Goal: Download file/media

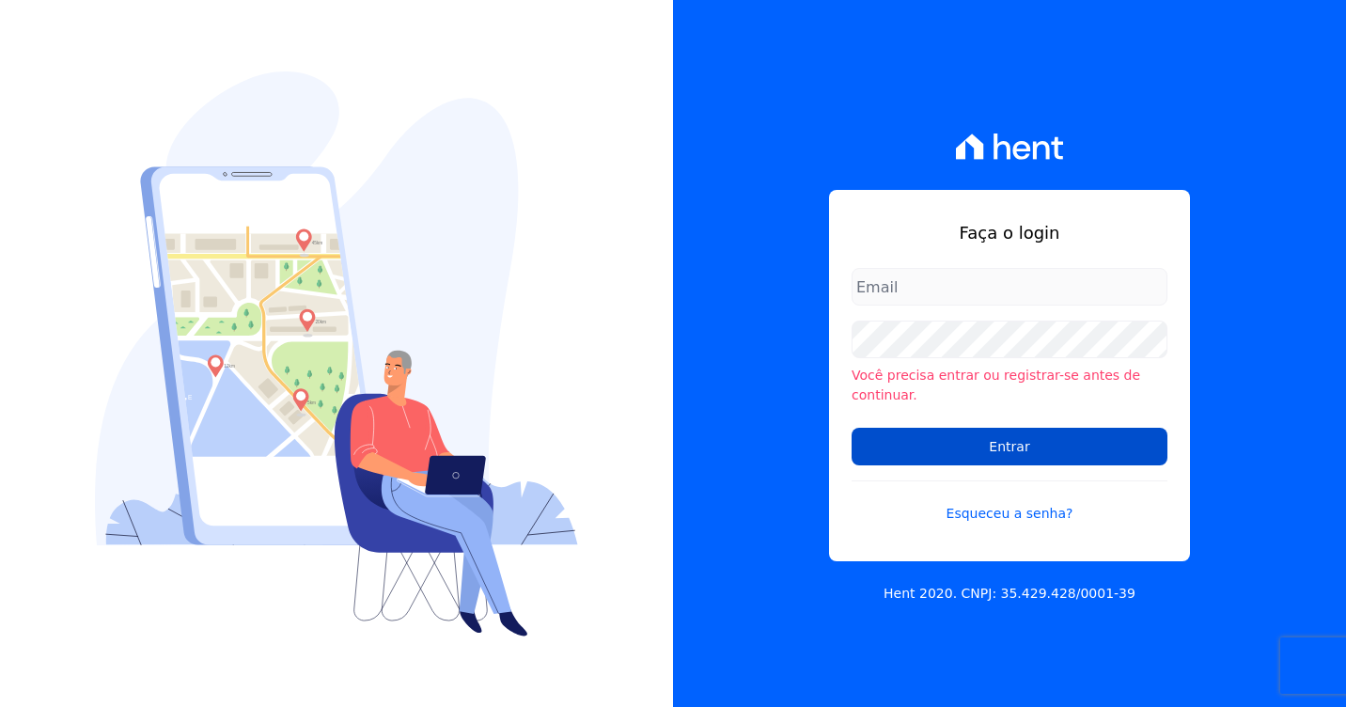
type input "[PERSON_NAME][EMAIL_ADDRESS][DOMAIN_NAME]"
click at [1025, 446] on input "Entrar" at bounding box center [1009, 447] width 316 height 38
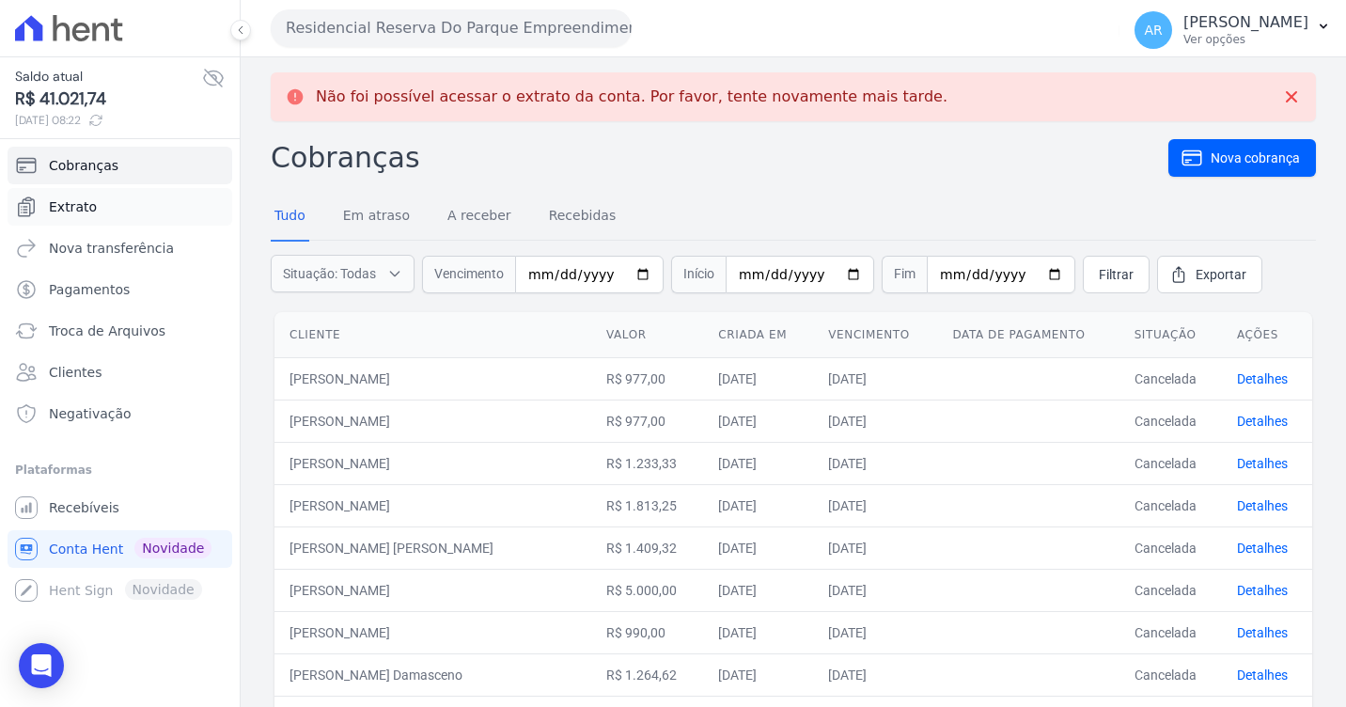
click at [49, 209] on span "Extrato" at bounding box center [73, 206] width 48 height 19
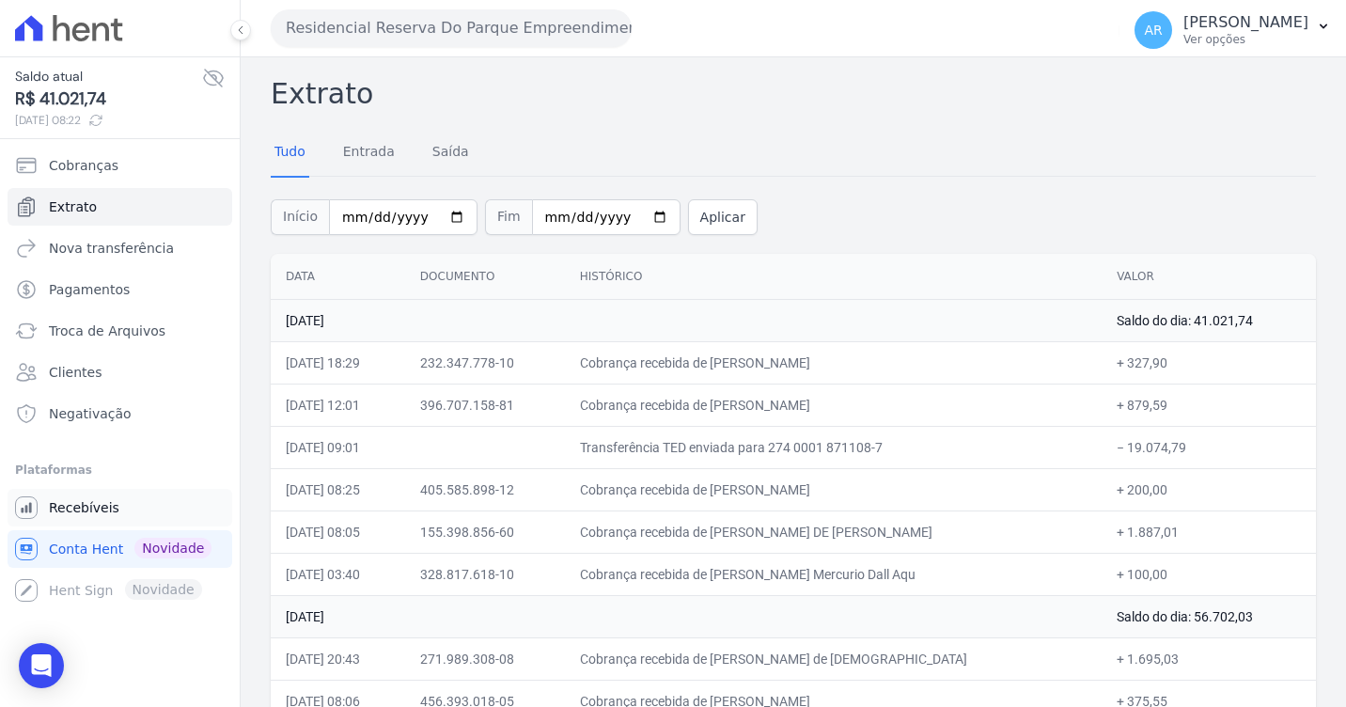
click at [121, 495] on link "Recebíveis" at bounding box center [120, 508] width 225 height 38
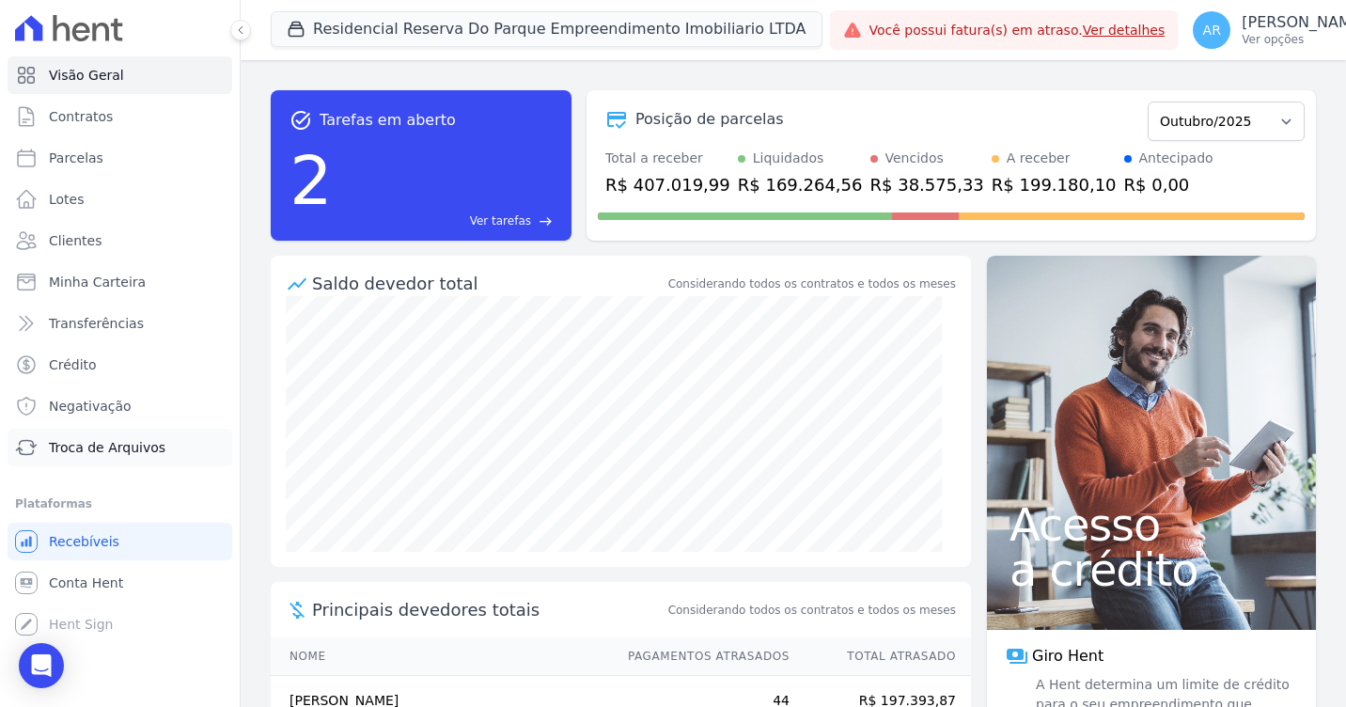
click at [110, 458] on link "Troca de Arquivos" at bounding box center [120, 448] width 225 height 38
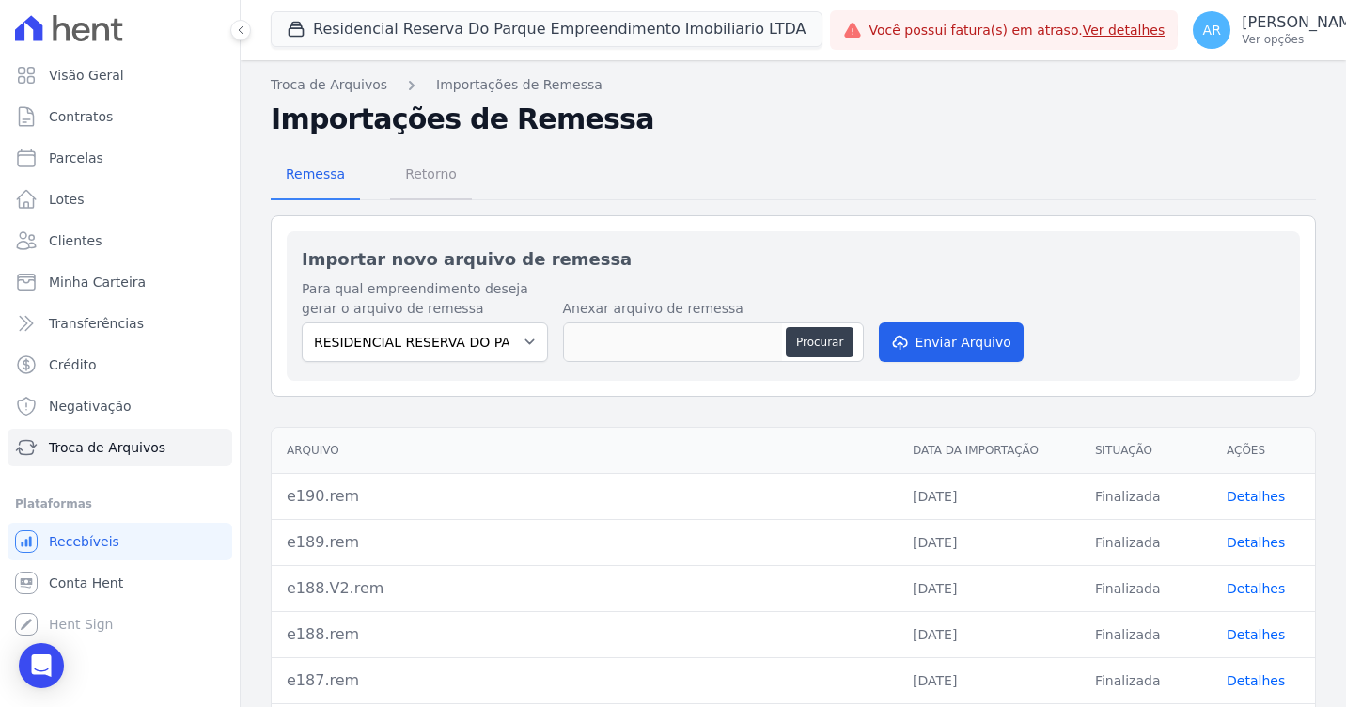
click at [440, 182] on span "Retorno" at bounding box center [431, 174] width 74 height 38
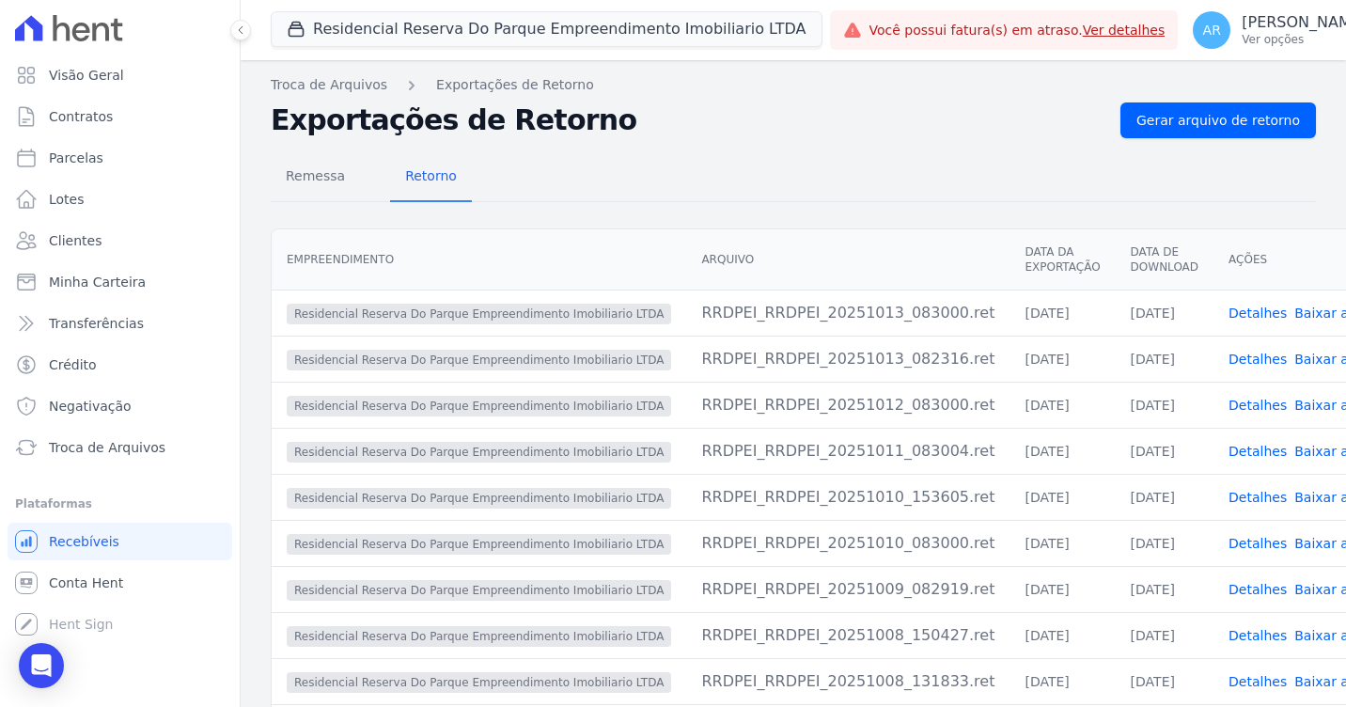
click at [1083, 29] on link "Ver detalhes" at bounding box center [1124, 30] width 83 height 15
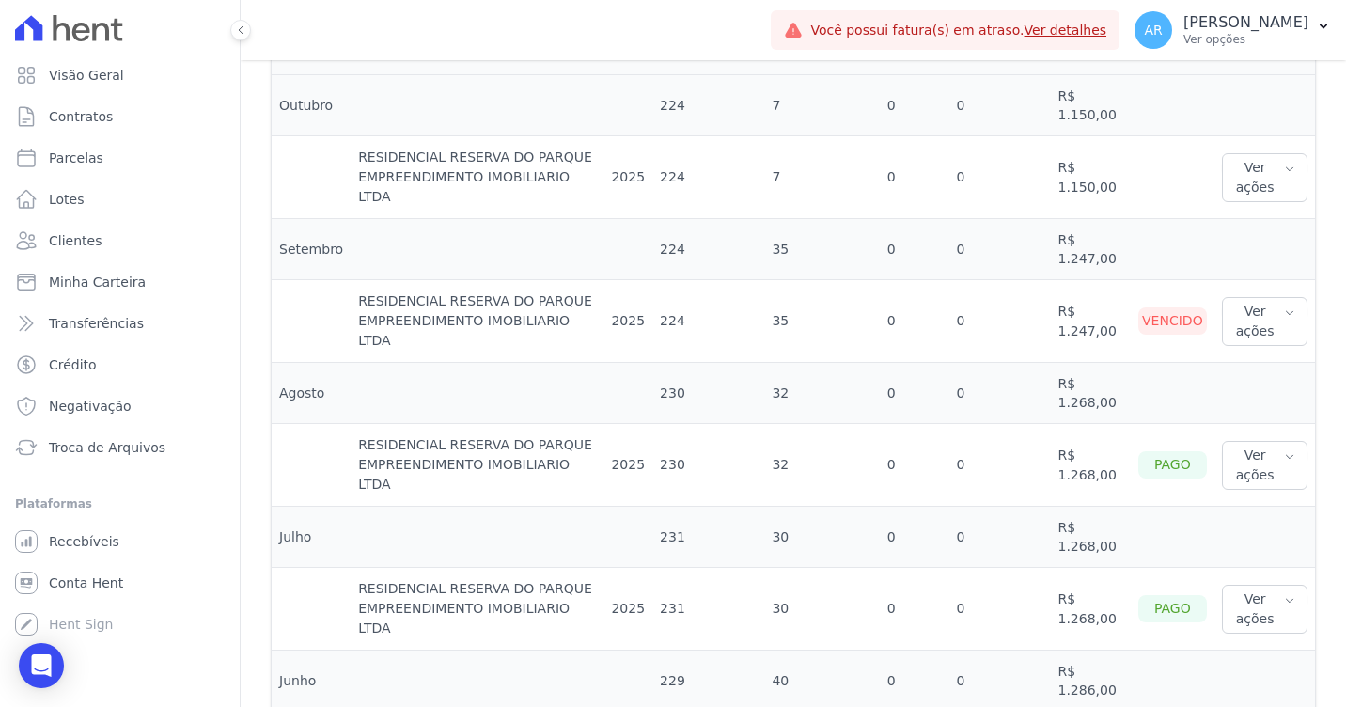
scroll to position [468, 0]
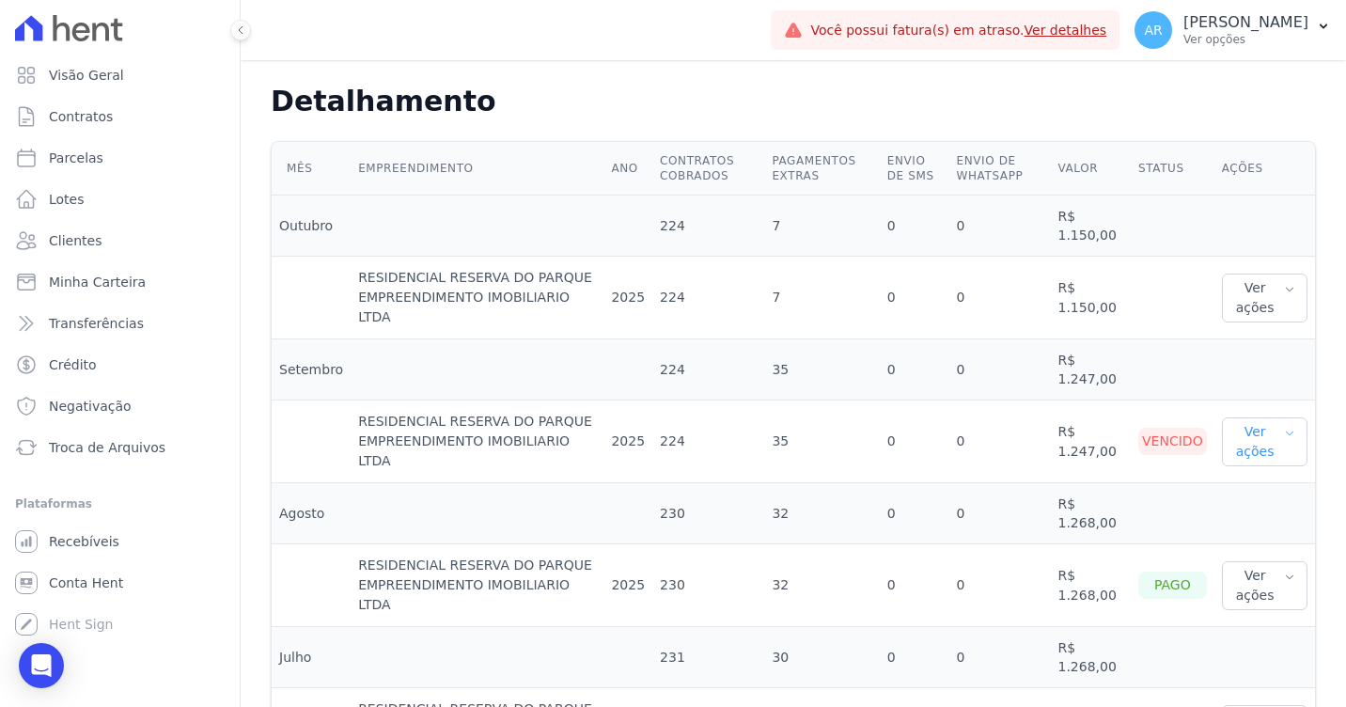
click at [1283, 417] on button "Ver ações" at bounding box center [1265, 441] width 86 height 49
click at [1262, 470] on link "Ver detalhes" at bounding box center [1298, 480] width 139 height 20
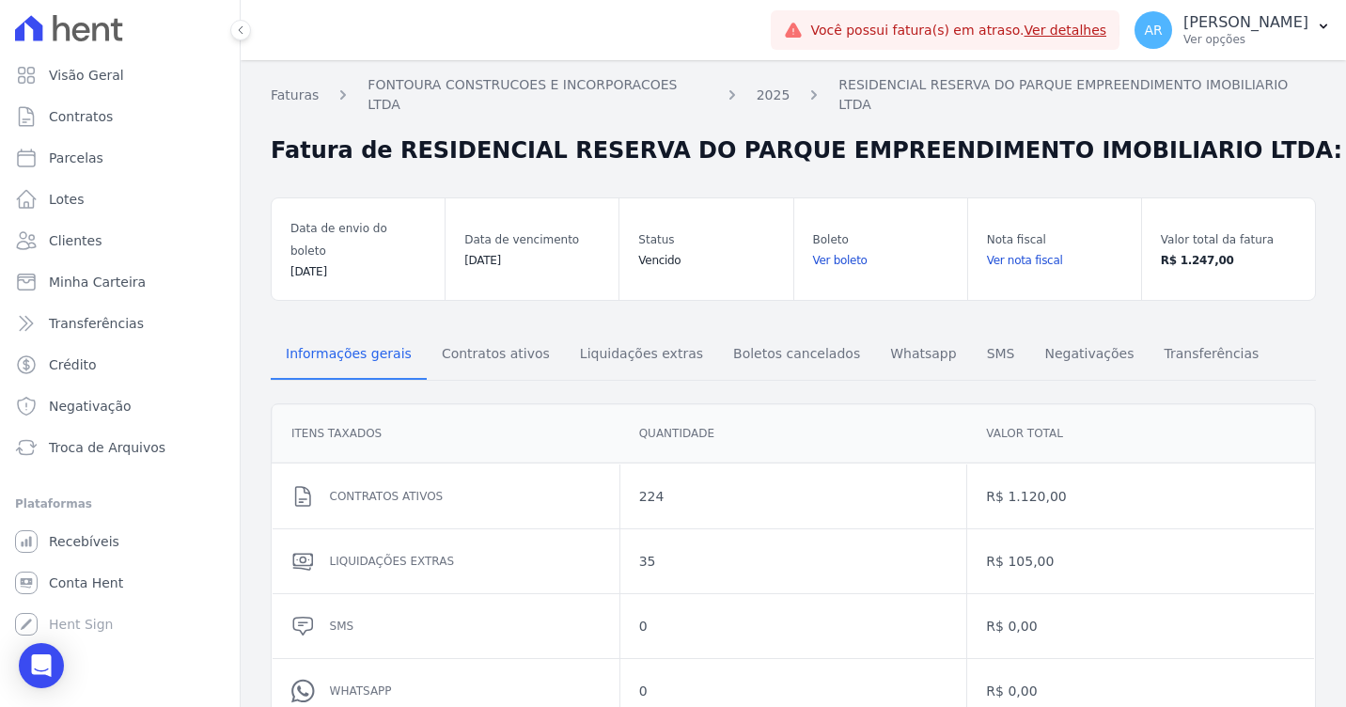
click at [55, 12] on div at bounding box center [120, 28] width 225 height 56
click at [60, 16] on icon at bounding box center [69, 28] width 108 height 26
click at [87, 549] on span "Recebíveis" at bounding box center [84, 541] width 70 height 19
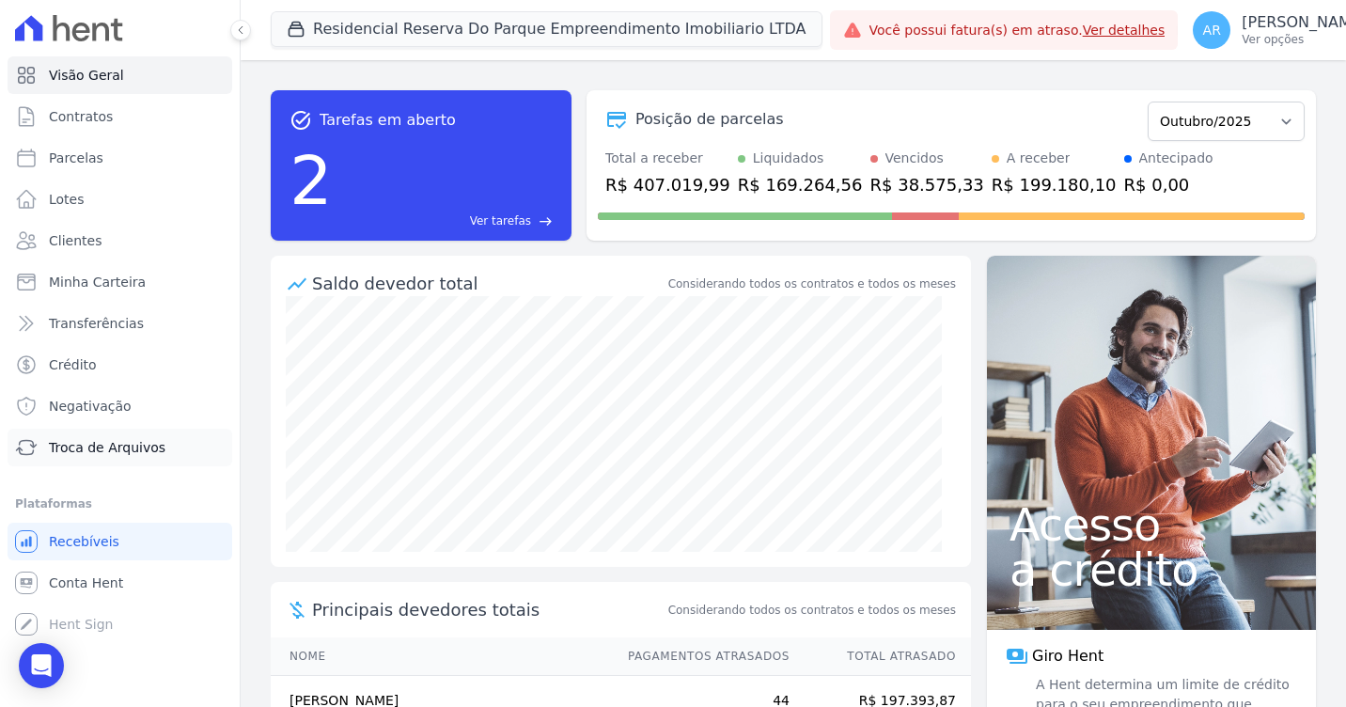
click at [110, 444] on span "Troca de Arquivos" at bounding box center [107, 447] width 117 height 19
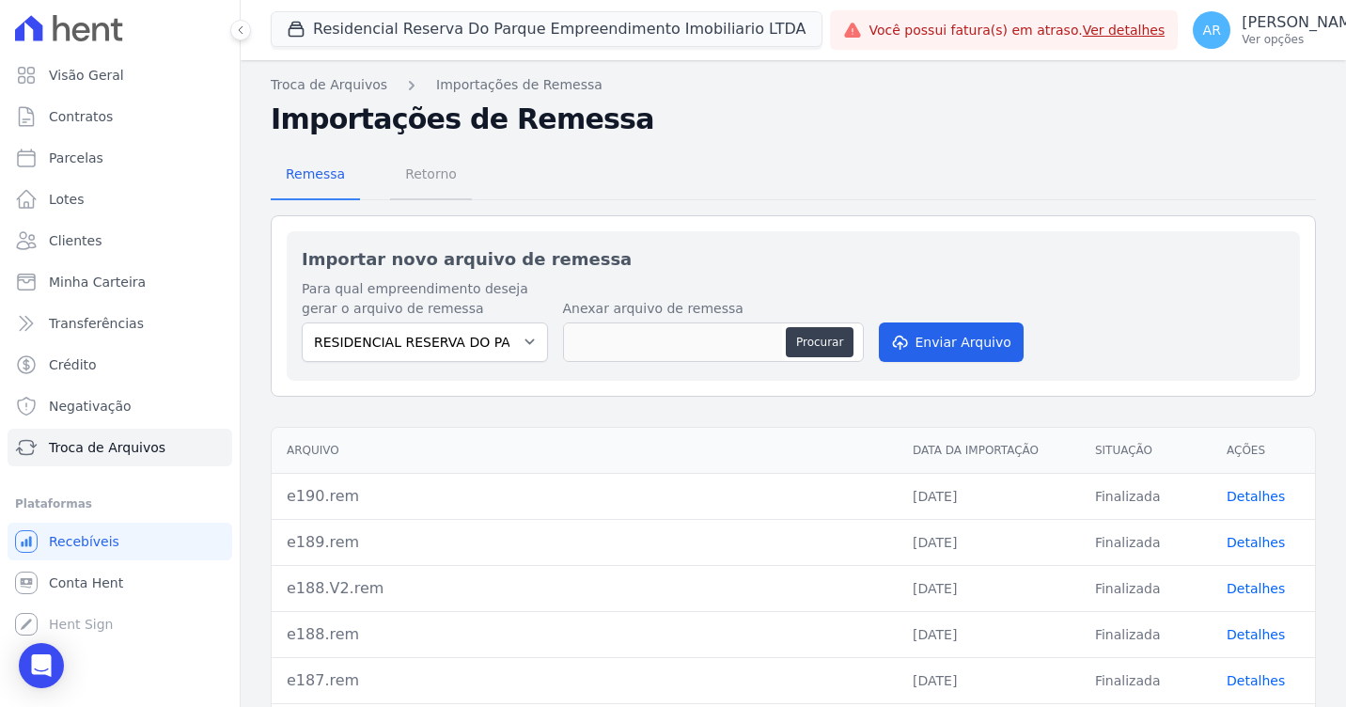
click at [408, 185] on span "Retorno" at bounding box center [431, 174] width 74 height 38
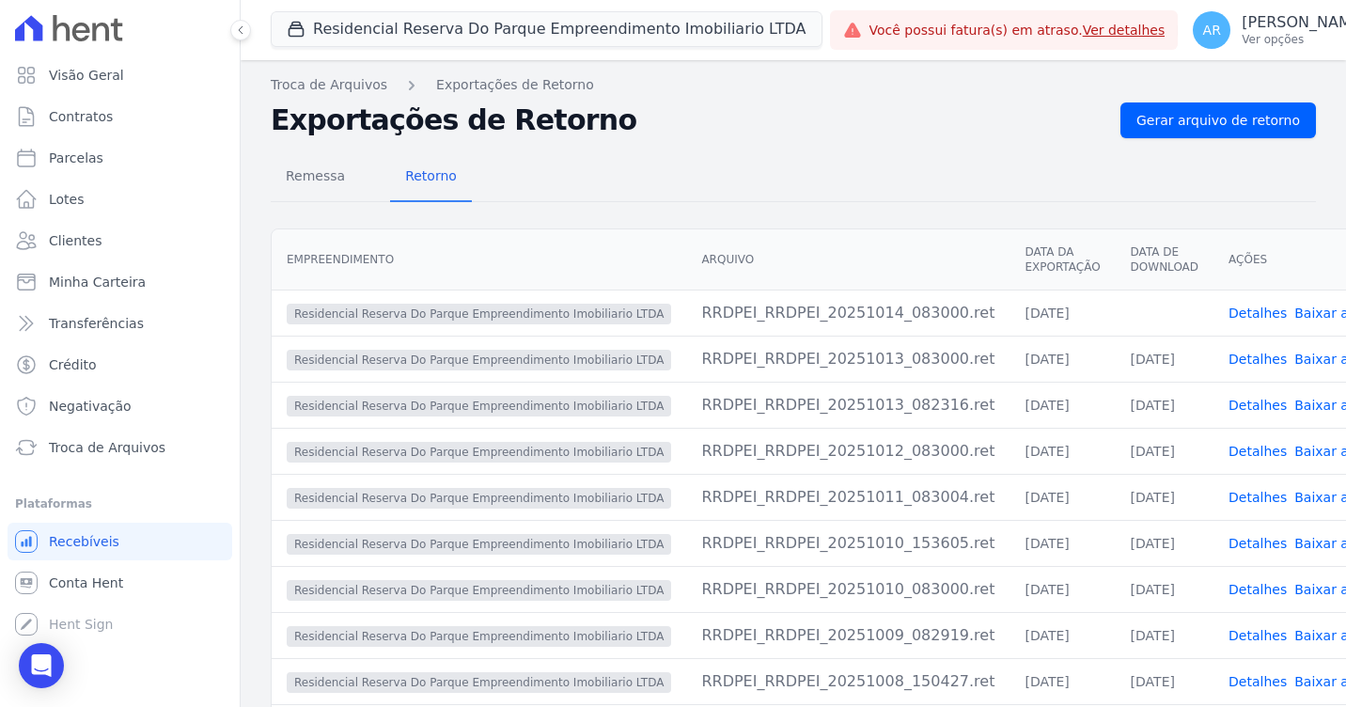
click at [1294, 306] on link "Baixar arquivo" at bounding box center [1342, 312] width 96 height 15
click at [1241, 125] on span "Gerar arquivo de retorno" at bounding box center [1218, 120] width 164 height 19
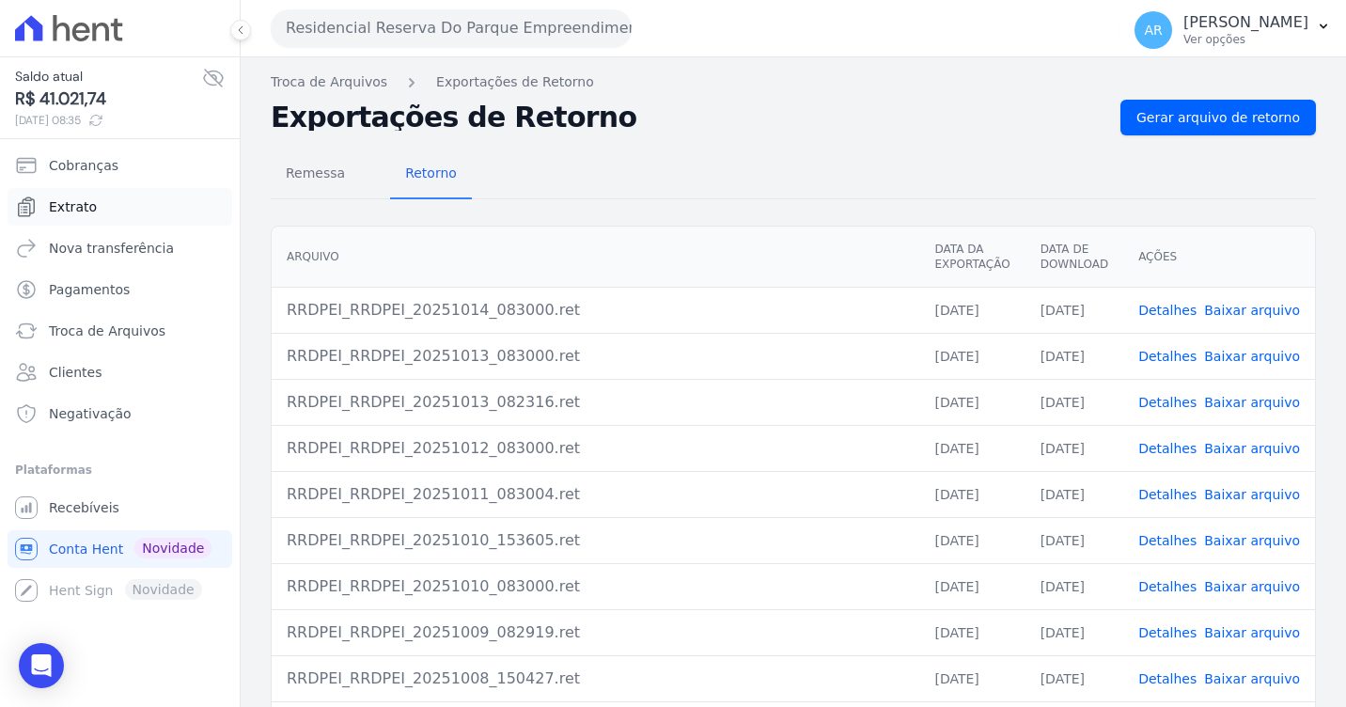
click at [89, 211] on span "Extrato" at bounding box center [73, 206] width 48 height 19
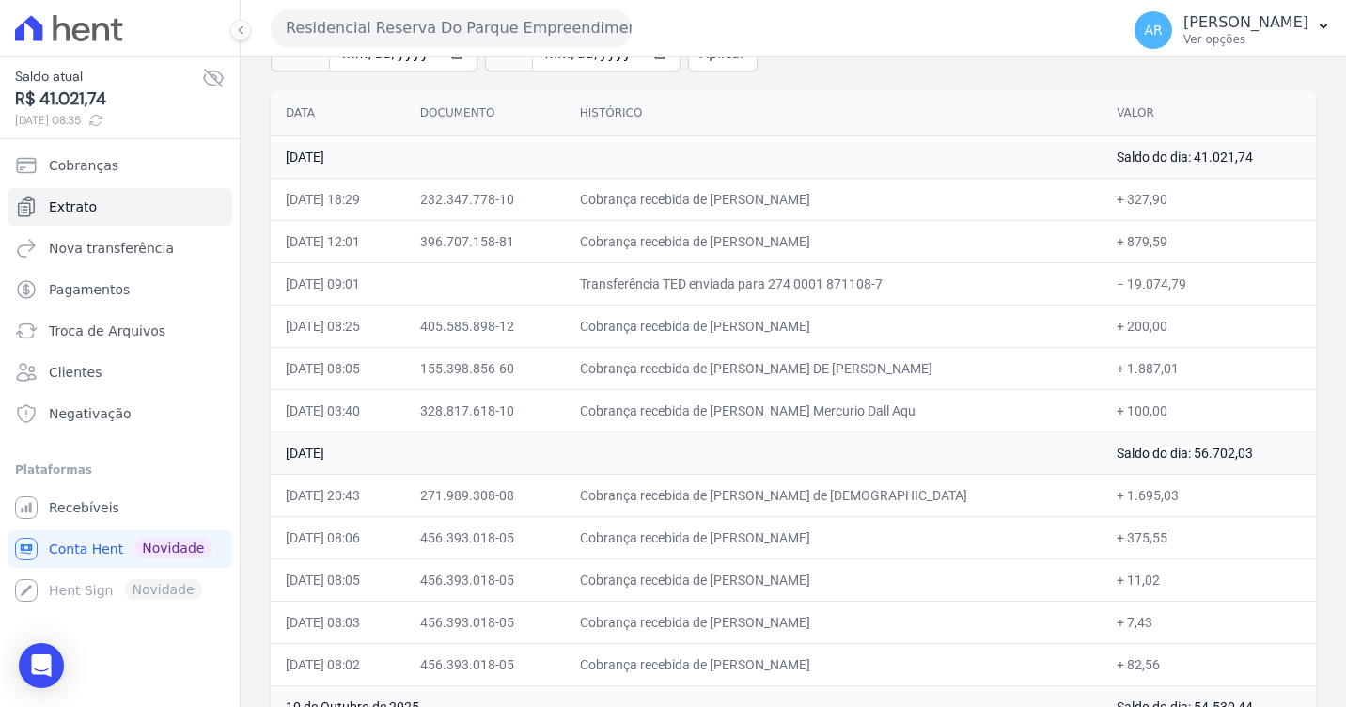
scroll to position [188, 0]
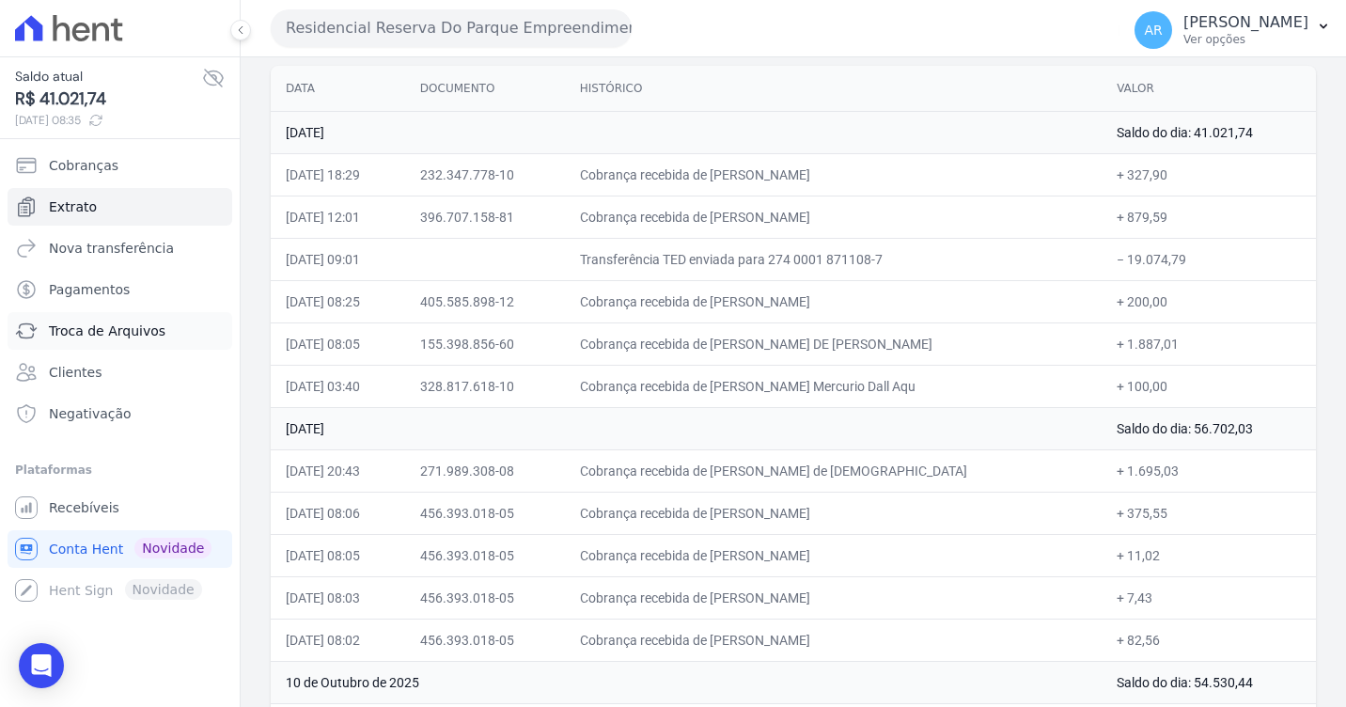
click at [121, 334] on span "Troca de Arquivos" at bounding box center [107, 330] width 117 height 19
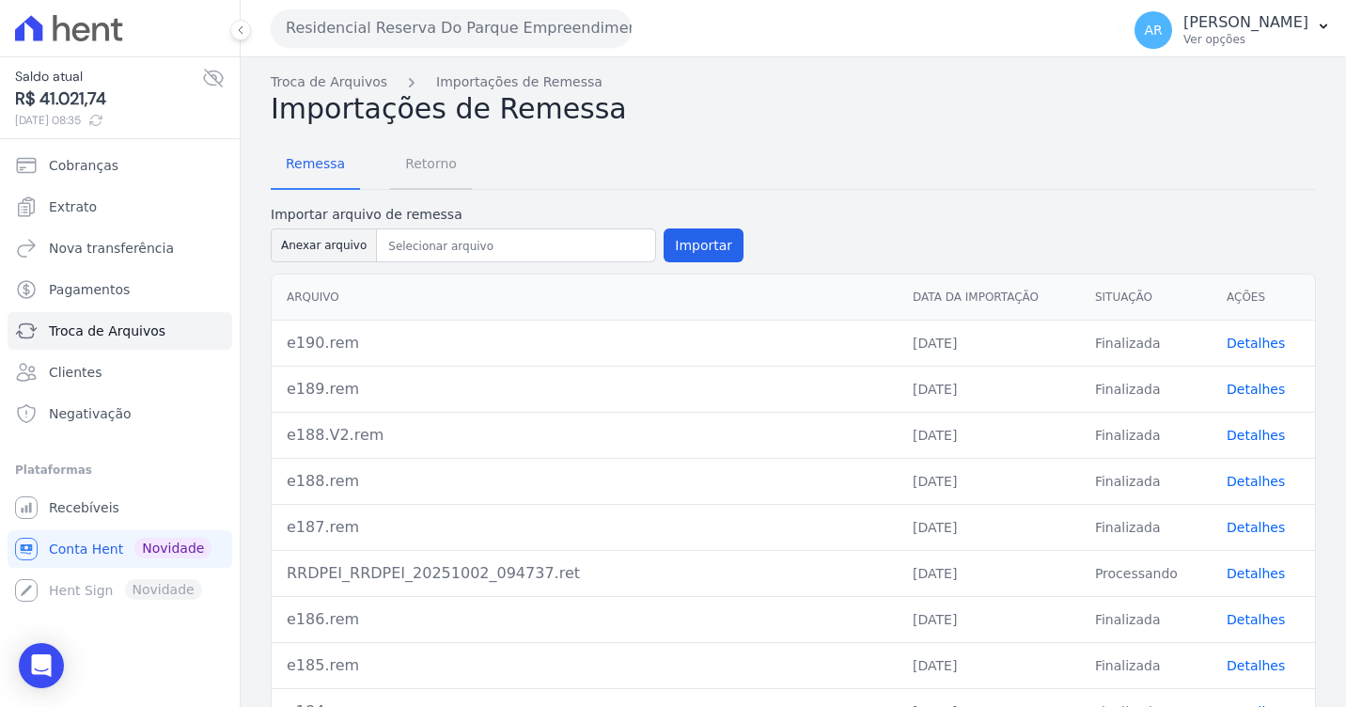
click at [406, 164] on span "Retorno" at bounding box center [431, 164] width 74 height 38
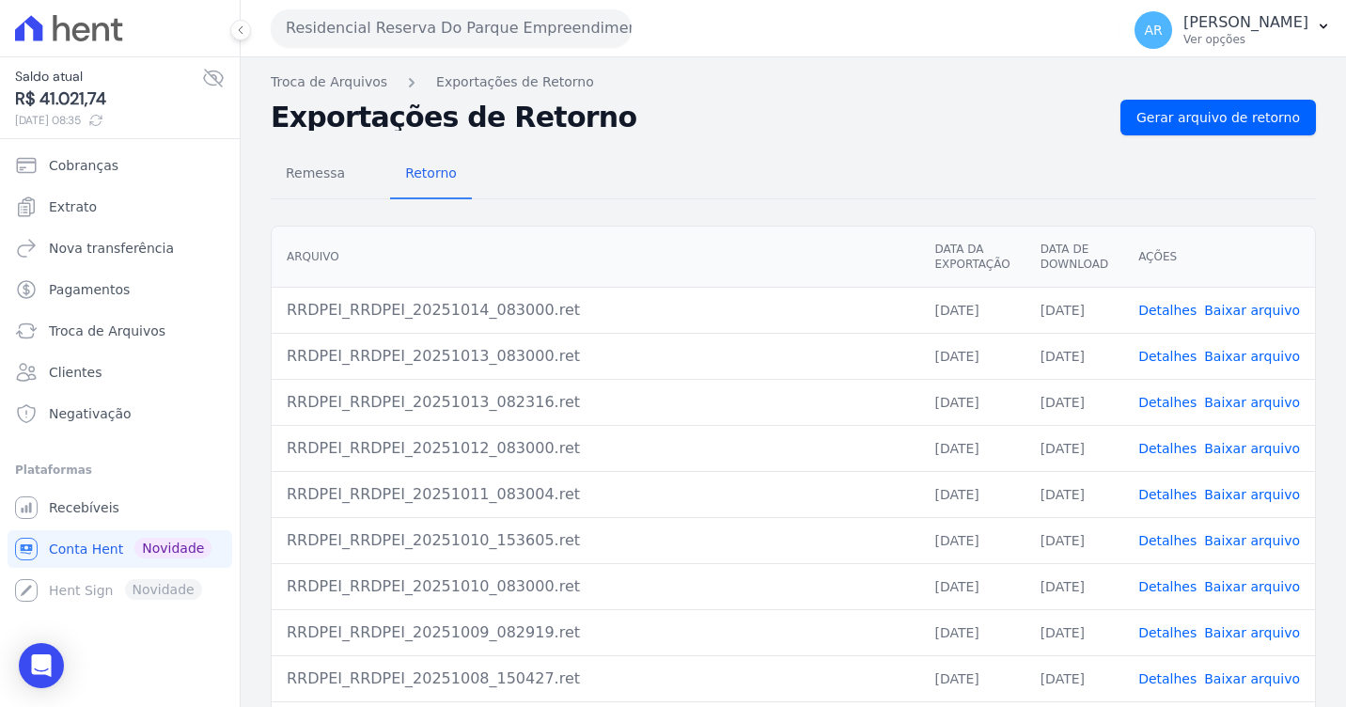
click at [1269, 350] on link "Baixar arquivo" at bounding box center [1252, 356] width 96 height 15
